Goal: Task Accomplishment & Management: Manage account settings

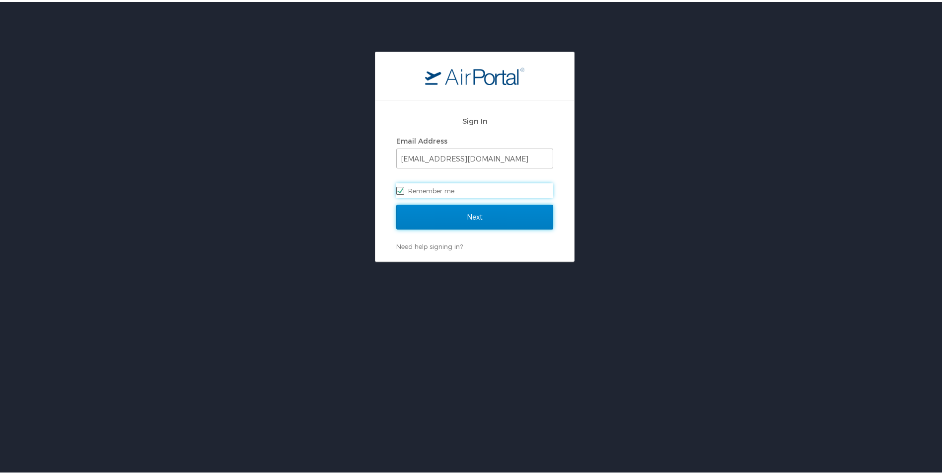
click at [448, 215] on input "Next" at bounding box center [474, 215] width 157 height 25
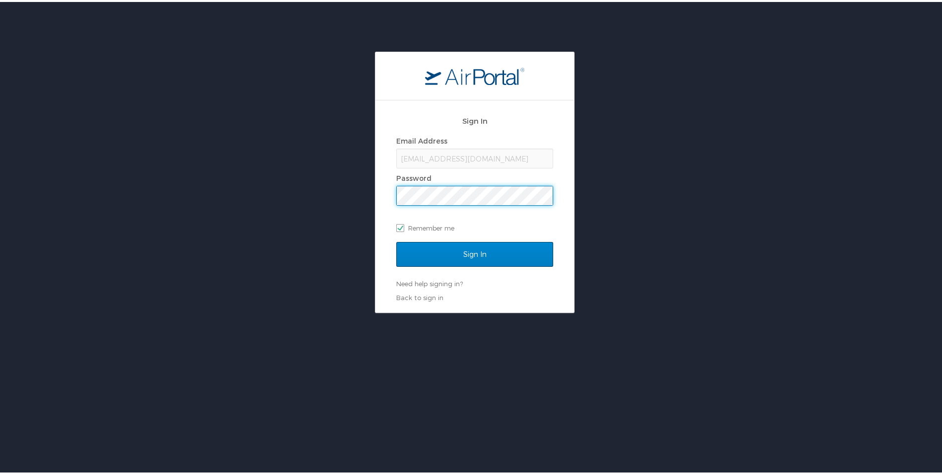
click at [396, 240] on input "Sign In" at bounding box center [474, 252] width 157 height 25
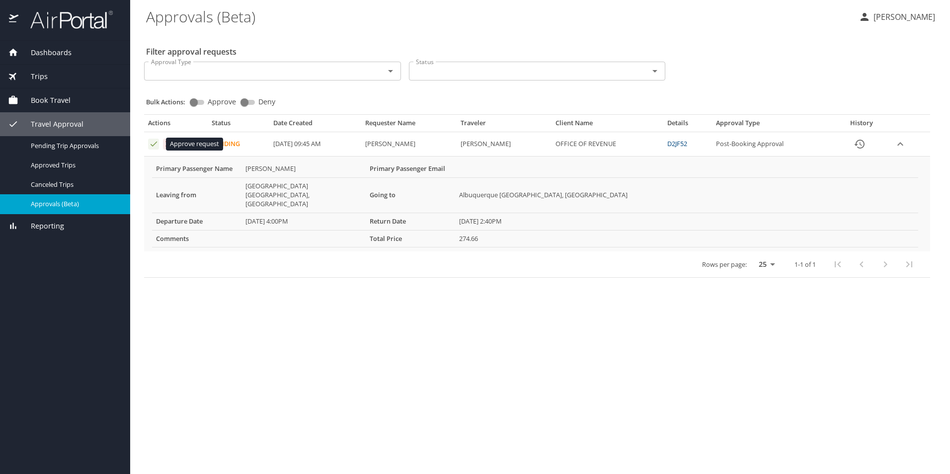
click at [152, 145] on icon "Approval table" at bounding box center [153, 143] width 9 height 9
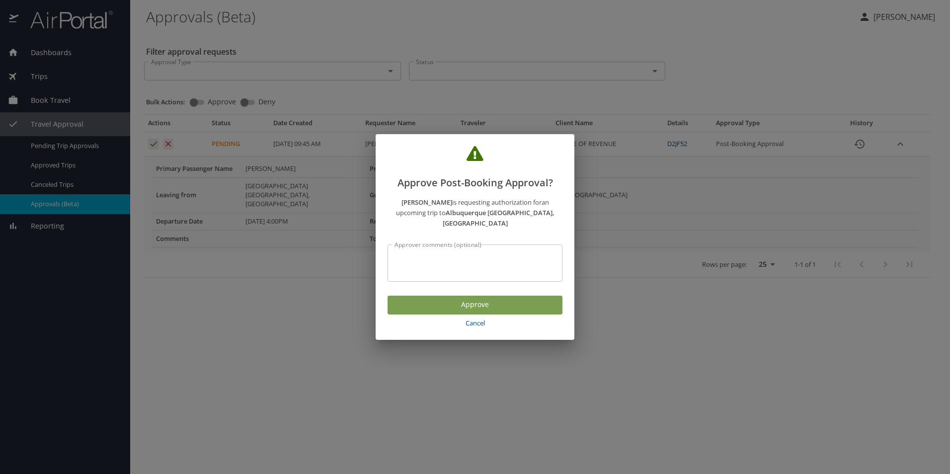
click at [506, 299] on span "Approve" at bounding box center [474, 305] width 159 height 12
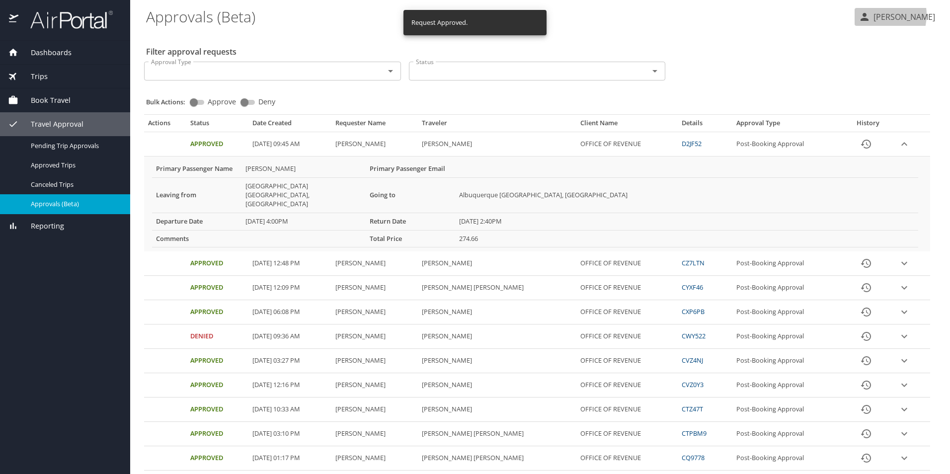
click at [883, 15] on p "Asia Stafford" at bounding box center [902, 17] width 65 height 12
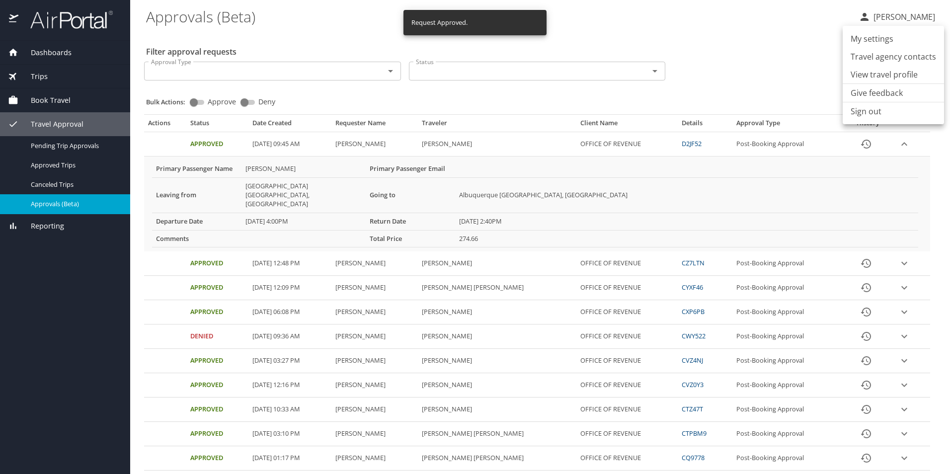
click at [876, 116] on li "Sign out" at bounding box center [892, 111] width 101 height 18
